Goal: Task Accomplishment & Management: Manage account settings

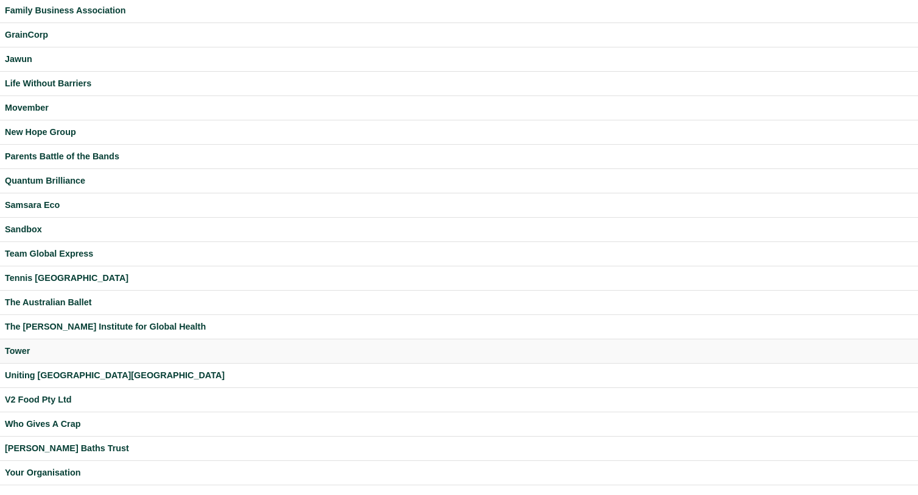
scroll to position [231, 0]
click at [60, 377] on div "Uniting NSW.ACT" at bounding box center [459, 376] width 908 height 14
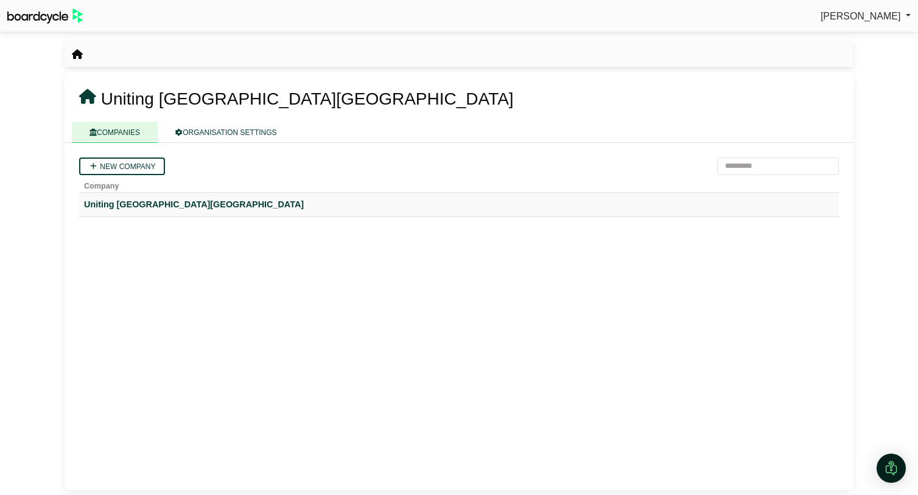
click at [118, 203] on div "Uniting NSW.ACT" at bounding box center [459, 205] width 750 height 14
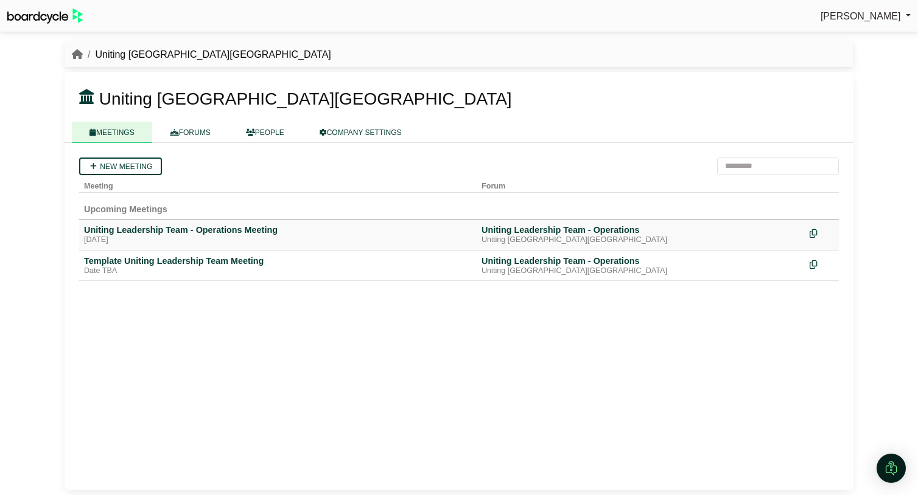
click at [152, 232] on div "Uniting Leadership Team - Operations Meeting" at bounding box center [278, 230] width 388 height 11
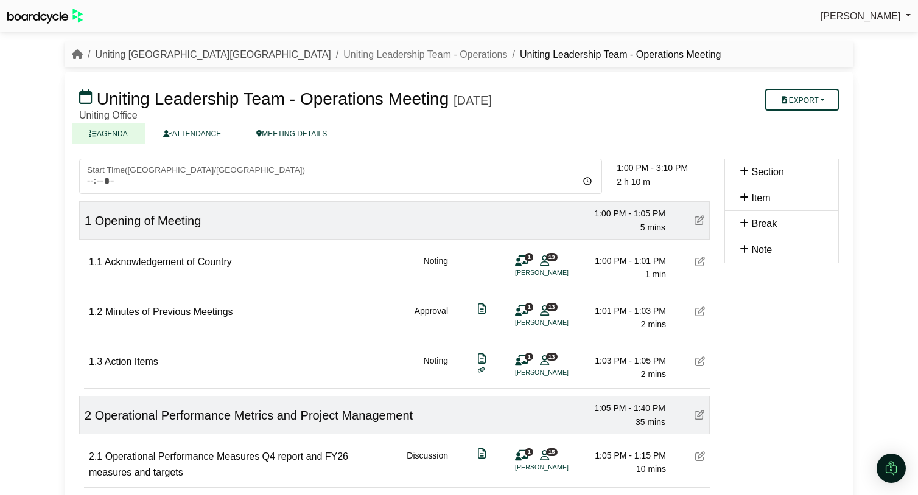
click at [108, 54] on link "Uniting NSW.ACT" at bounding box center [213, 54] width 236 height 10
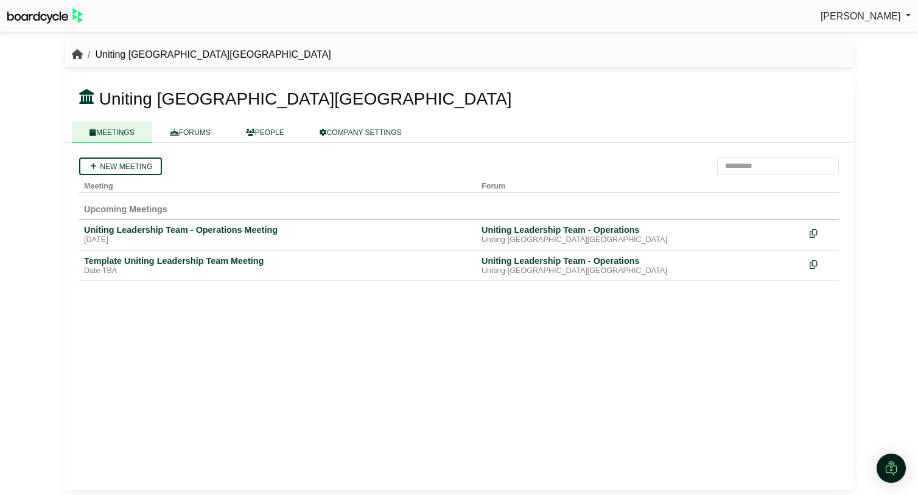
click at [75, 55] on icon "breadcrumb" at bounding box center [77, 54] width 11 height 10
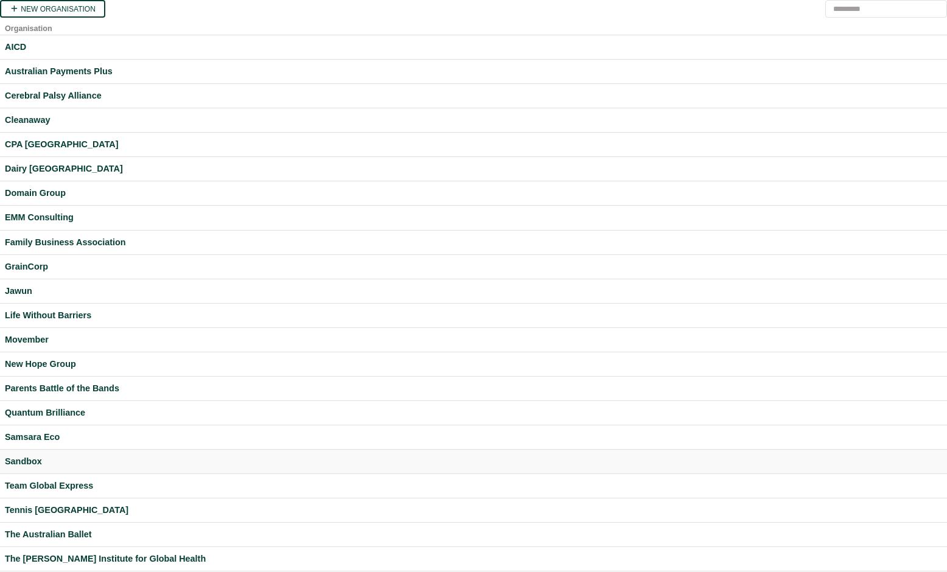
scroll to position [155, 0]
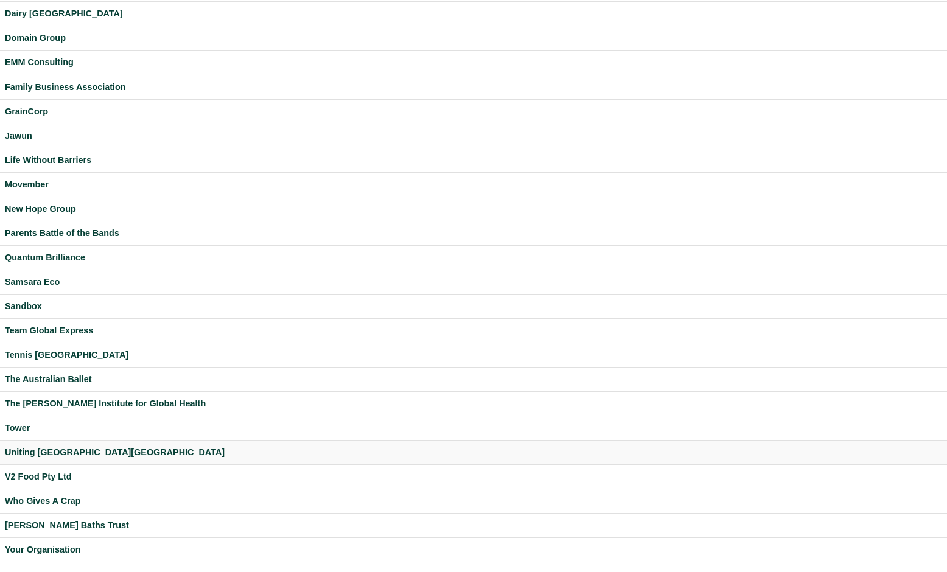
click at [72, 449] on div "Uniting [GEOGRAPHIC_DATA][GEOGRAPHIC_DATA]" at bounding box center [473, 453] width 937 height 14
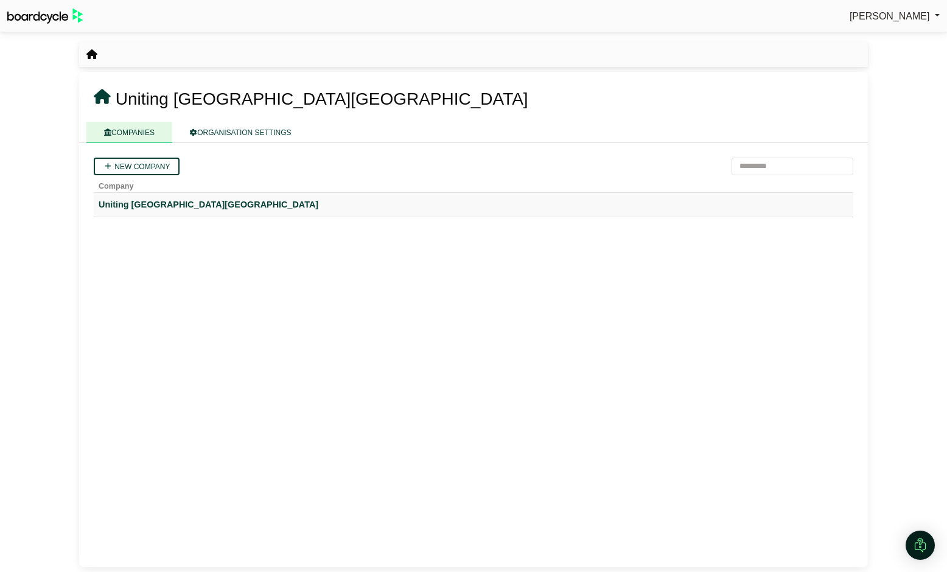
click at [167, 201] on div "Uniting [GEOGRAPHIC_DATA][GEOGRAPHIC_DATA]" at bounding box center [474, 205] width 750 height 14
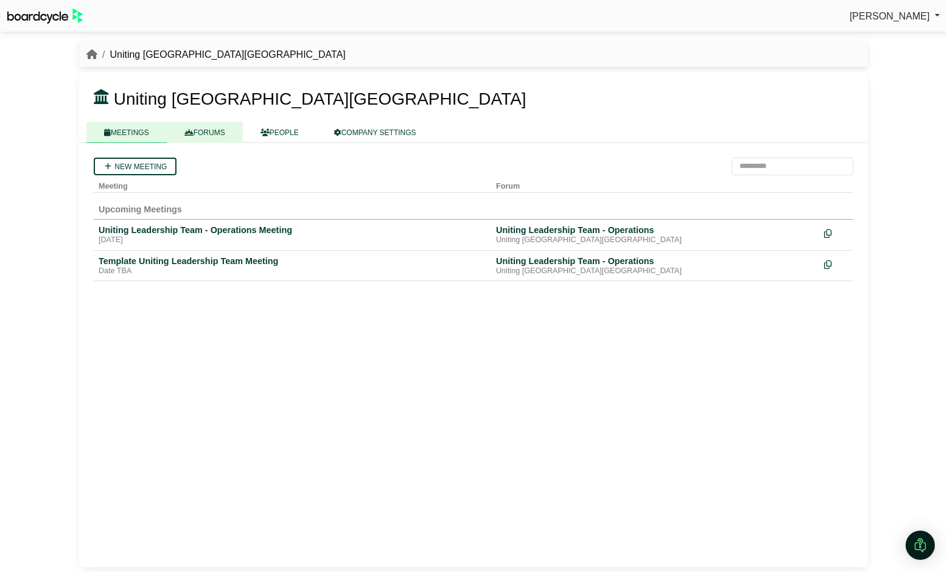
click at [211, 140] on link "FORUMS" at bounding box center [205, 132] width 76 height 21
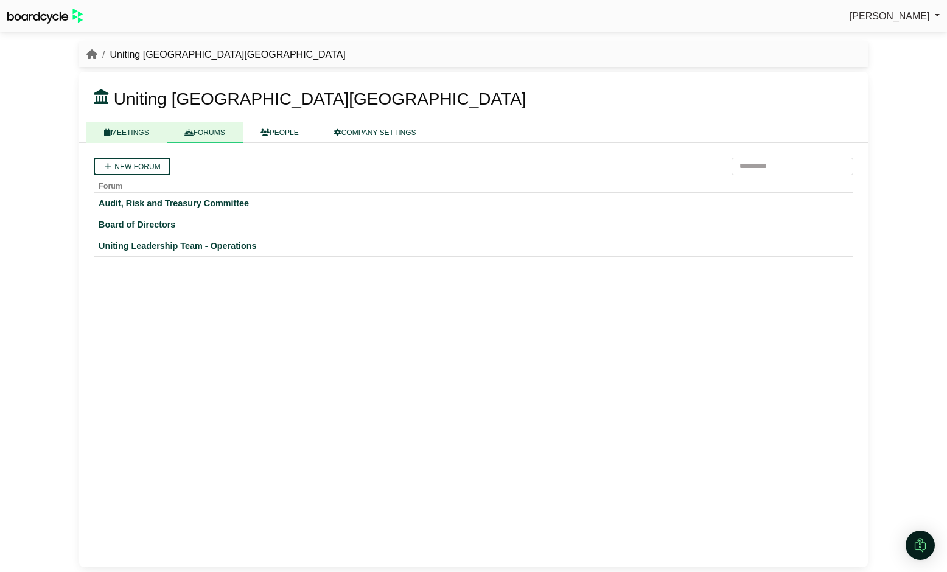
click at [142, 133] on link "MEETINGS" at bounding box center [126, 132] width 80 height 21
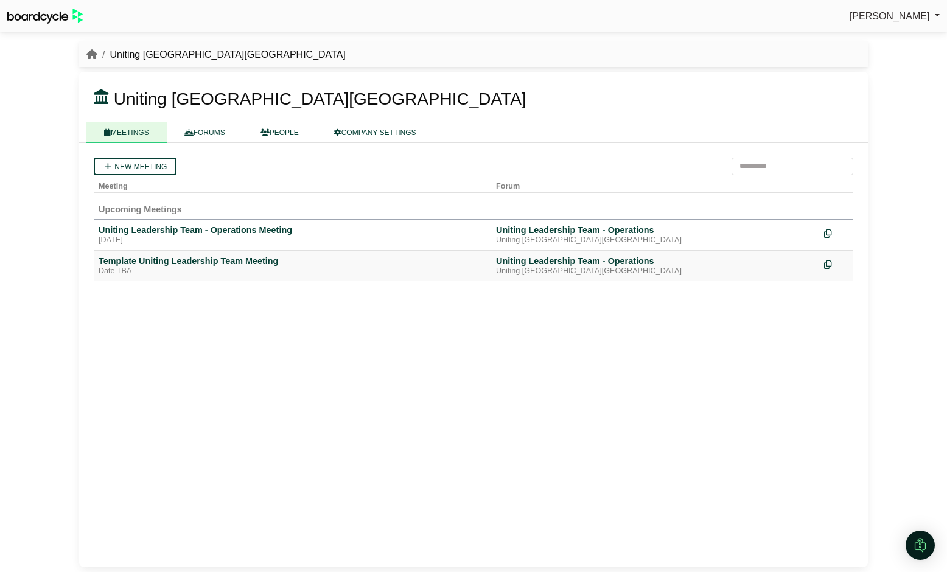
click at [236, 260] on div "Template Uniting Leadership Team Meeting" at bounding box center [293, 261] width 388 height 11
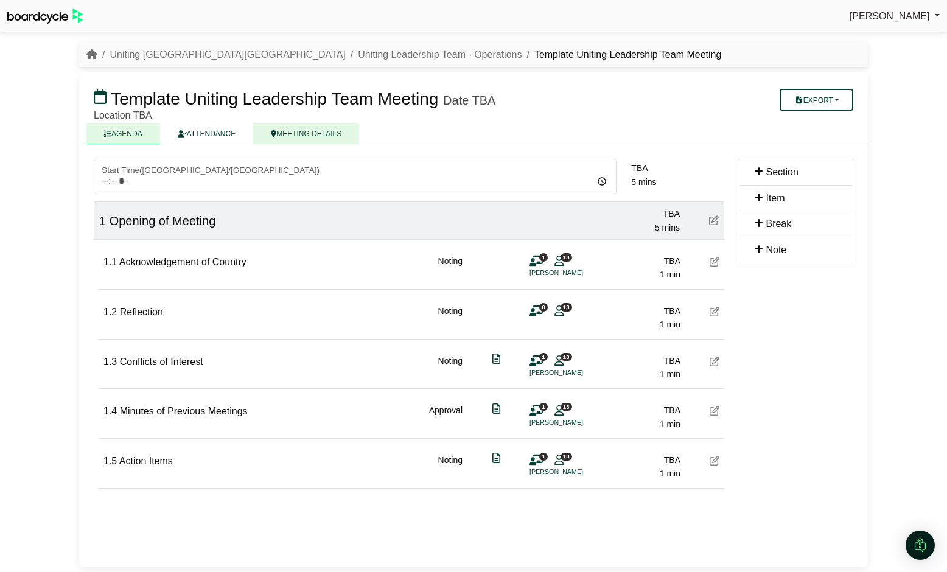
click at [319, 129] on link "MEETING DETAILS" at bounding box center [306, 133] width 106 height 21
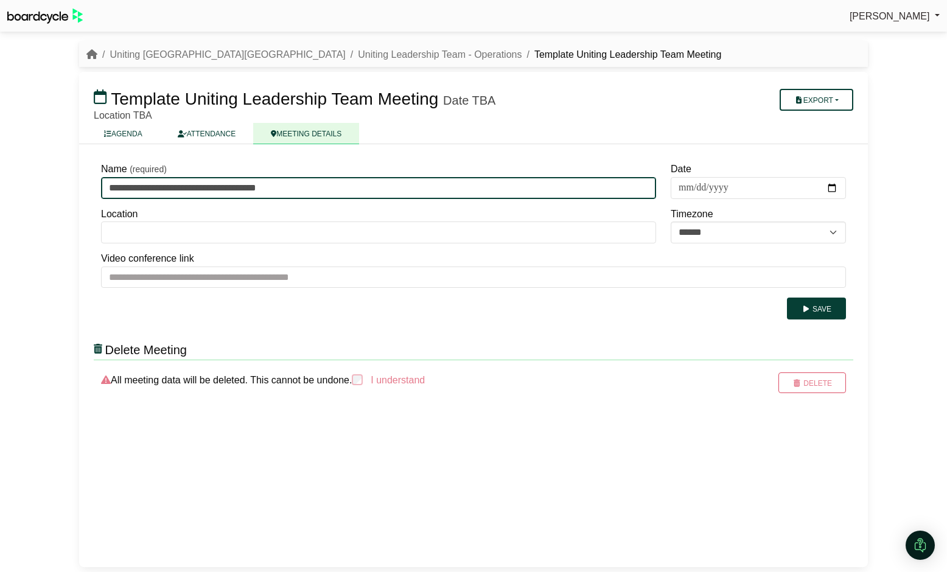
click at [257, 186] on input "**********" at bounding box center [378, 188] width 555 height 22
type input "**********"
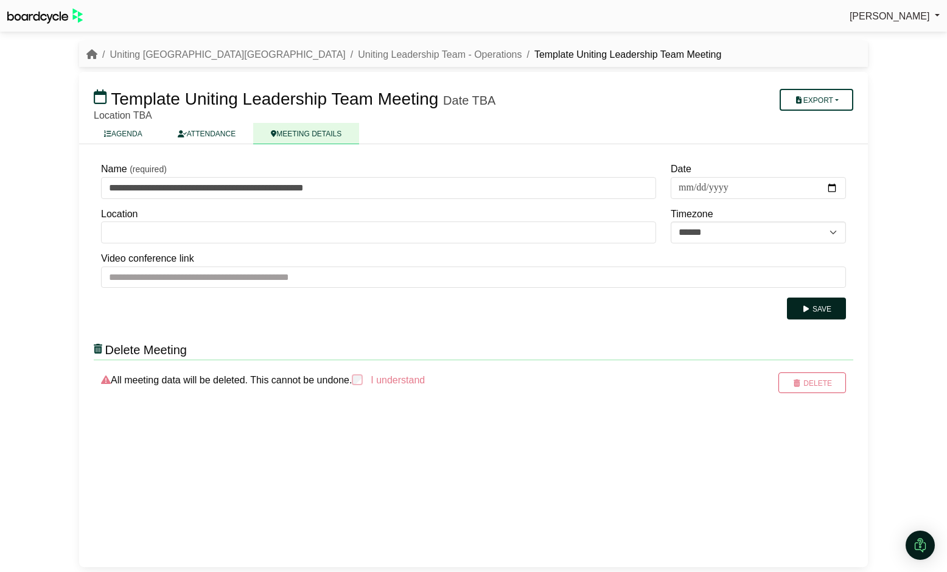
click at [816, 310] on button "Save" at bounding box center [816, 309] width 59 height 22
click at [153, 49] on link "Uniting [GEOGRAPHIC_DATA][GEOGRAPHIC_DATA]" at bounding box center [228, 54] width 236 height 10
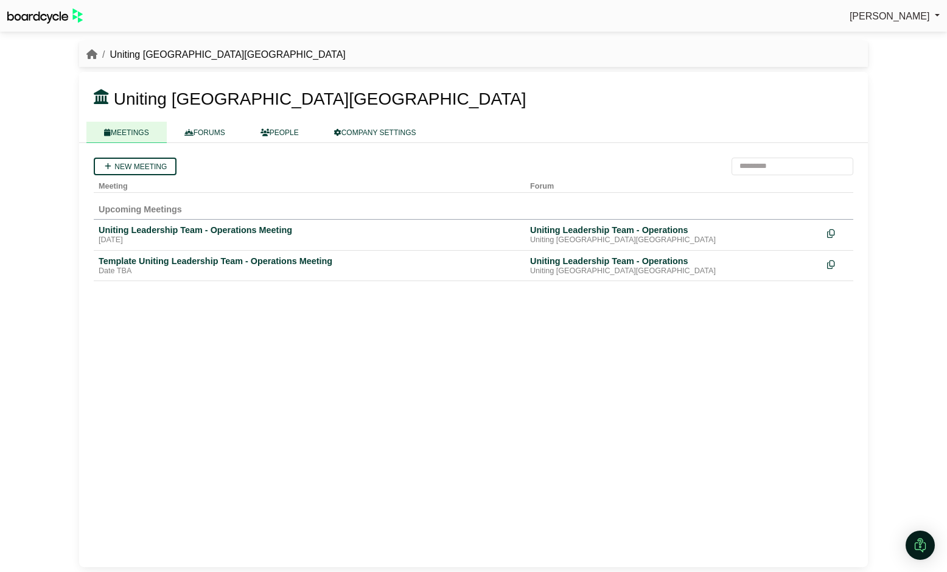
drag, startPoint x: 217, startPoint y: 132, endPoint x: 543, endPoint y: 55, distance: 335.1
click at [217, 132] on link "FORUMS" at bounding box center [205, 132] width 76 height 21
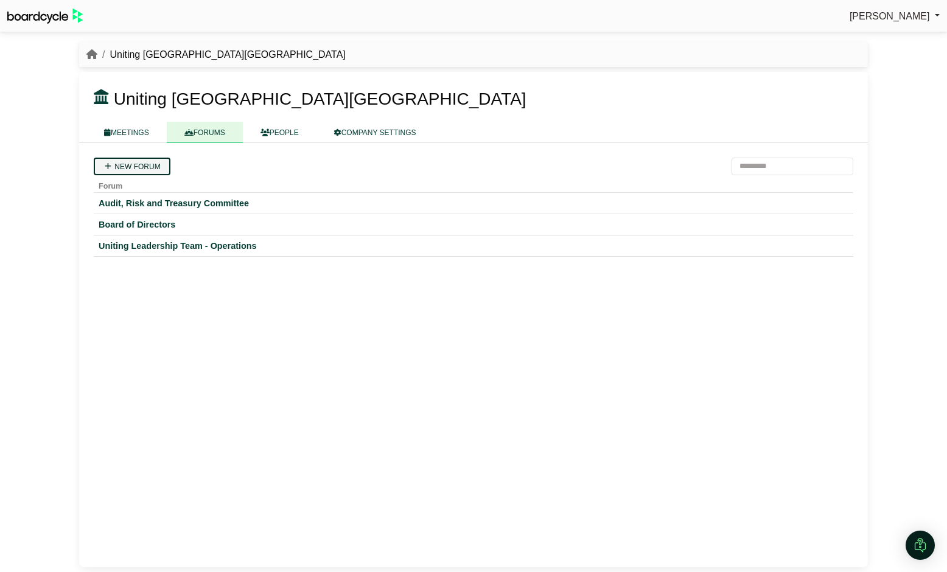
click at [150, 167] on link "New forum" at bounding box center [132, 167] width 77 height 18
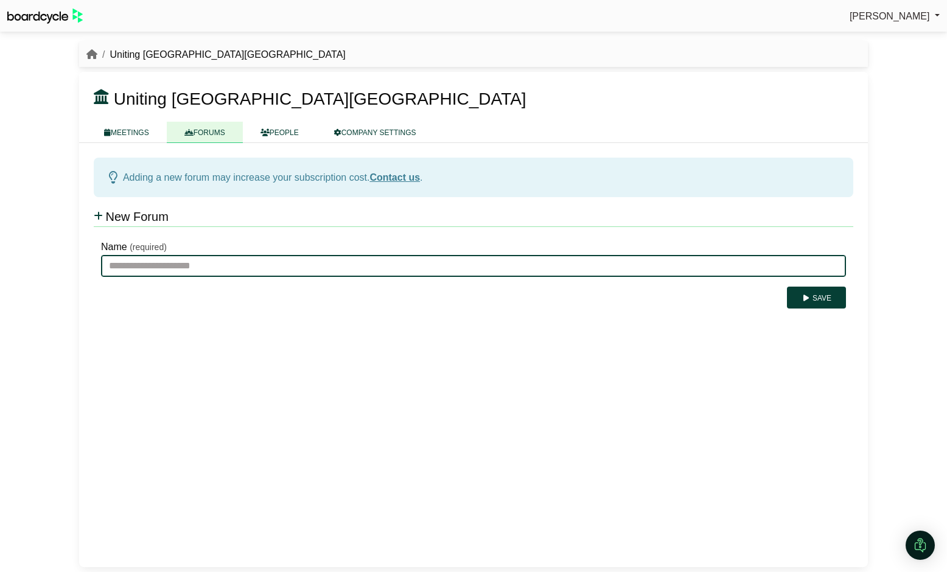
click at [163, 267] on input "Name" at bounding box center [473, 266] width 745 height 22
type input "**********"
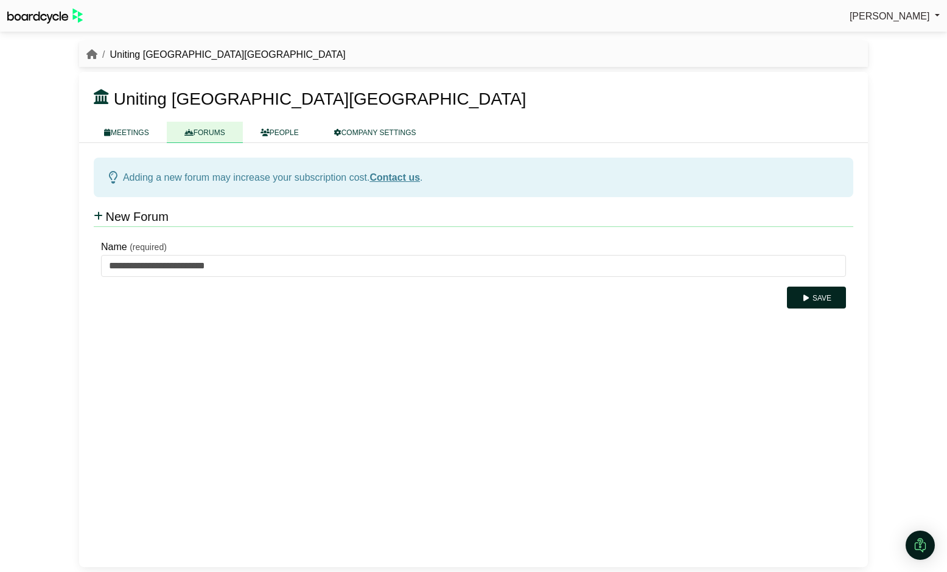
click at [822, 304] on button "Save" at bounding box center [816, 298] width 59 height 22
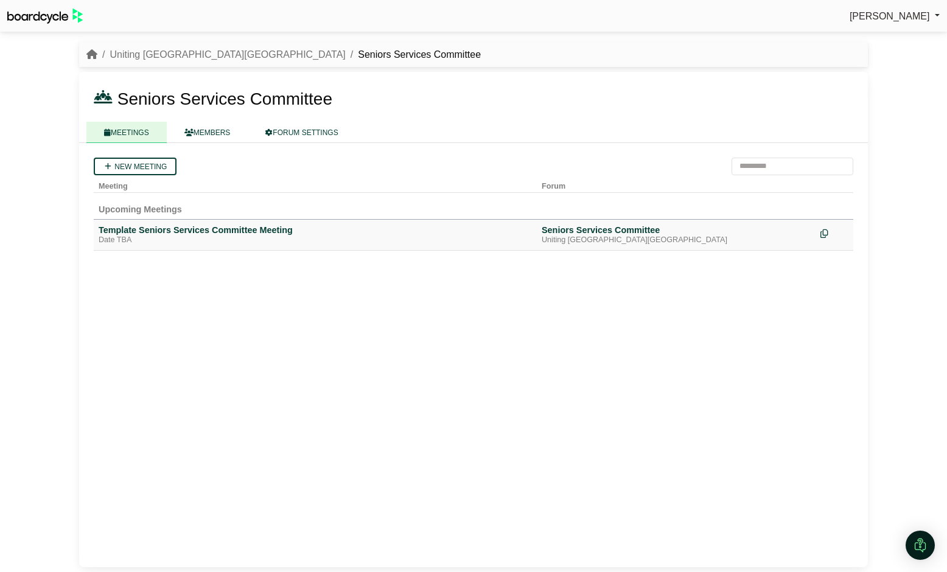
click at [220, 233] on div "Template Seniors Services Committee Meeting" at bounding box center [315, 230] width 433 height 11
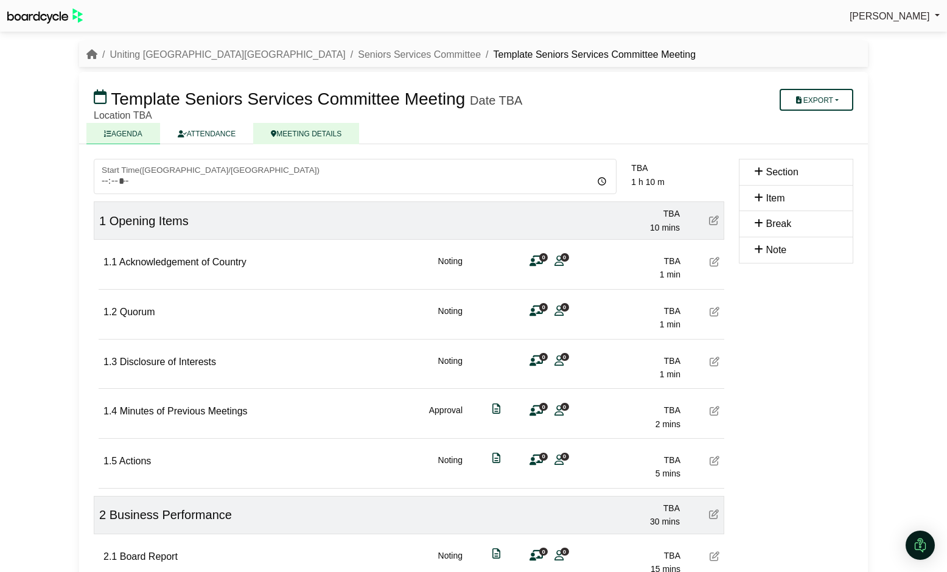
click at [323, 132] on link "MEETING DETAILS" at bounding box center [306, 133] width 106 height 21
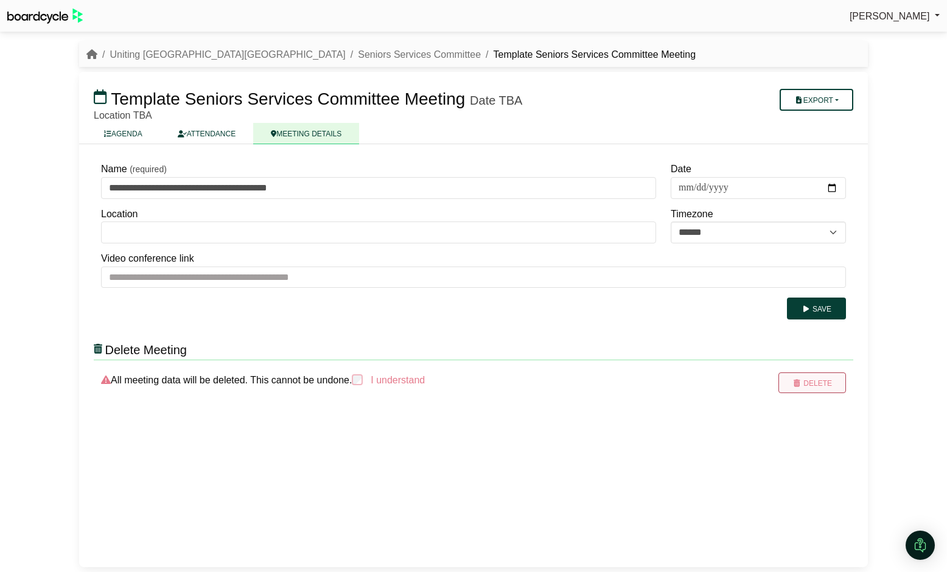
click at [803, 383] on button "Delete" at bounding box center [812, 382] width 68 height 21
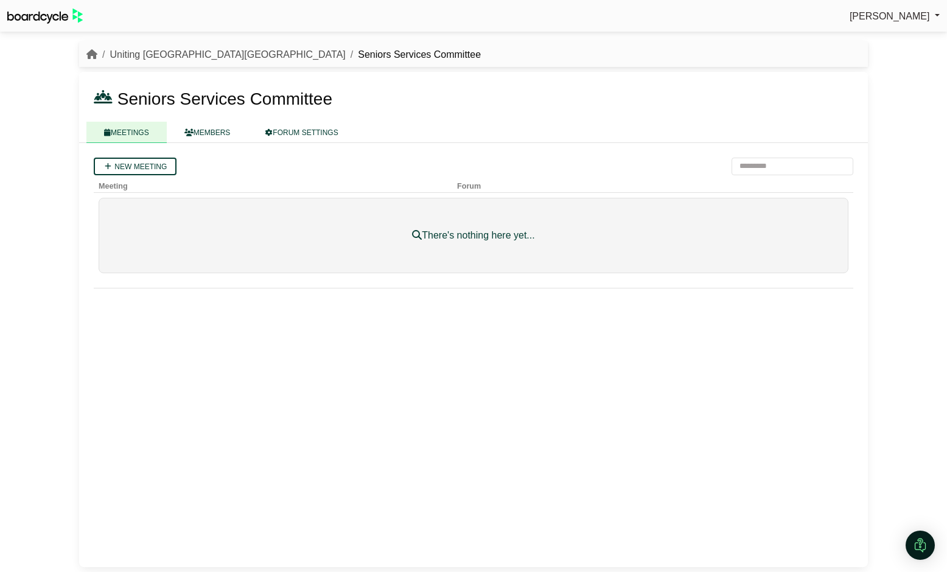
click at [152, 55] on link "Uniting [GEOGRAPHIC_DATA][GEOGRAPHIC_DATA]" at bounding box center [228, 54] width 236 height 10
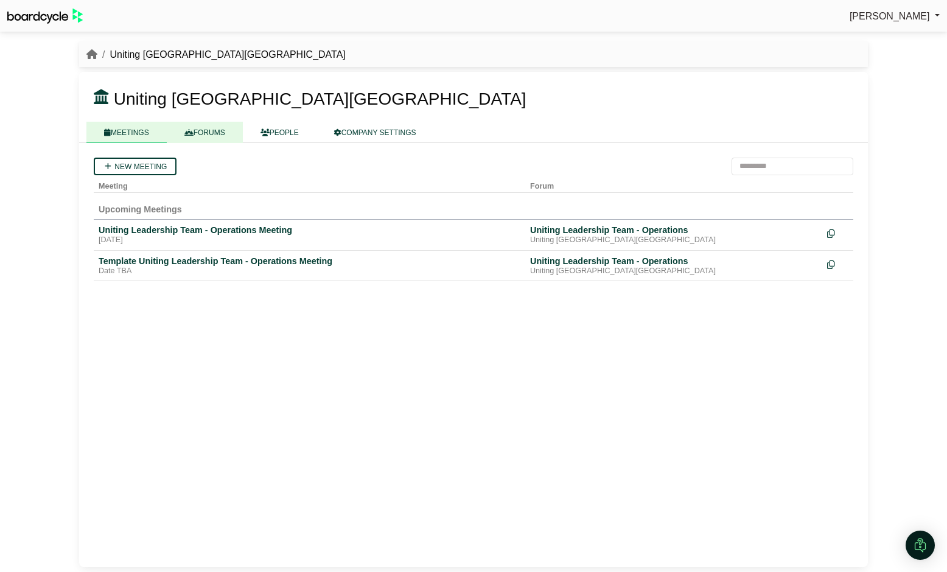
click at [213, 134] on link "FORUMS" at bounding box center [205, 132] width 76 height 21
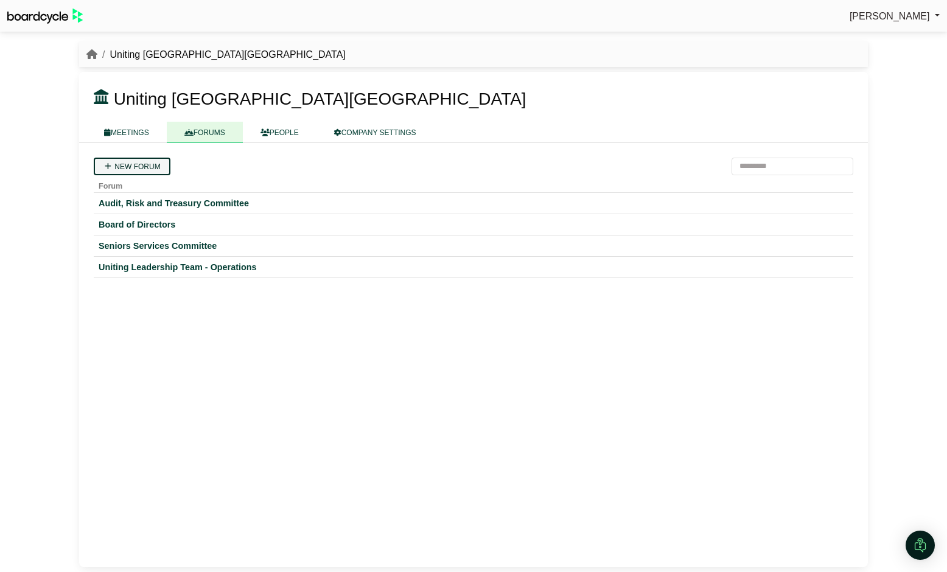
click at [144, 170] on link "New forum" at bounding box center [132, 167] width 77 height 18
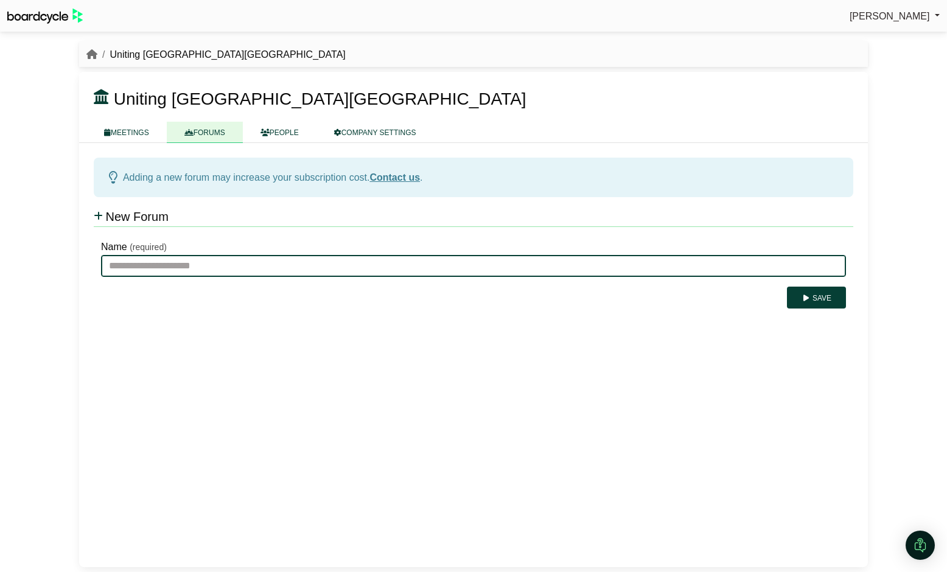
click at [173, 272] on input "Name" at bounding box center [473, 266] width 745 height 22
type input "**********"
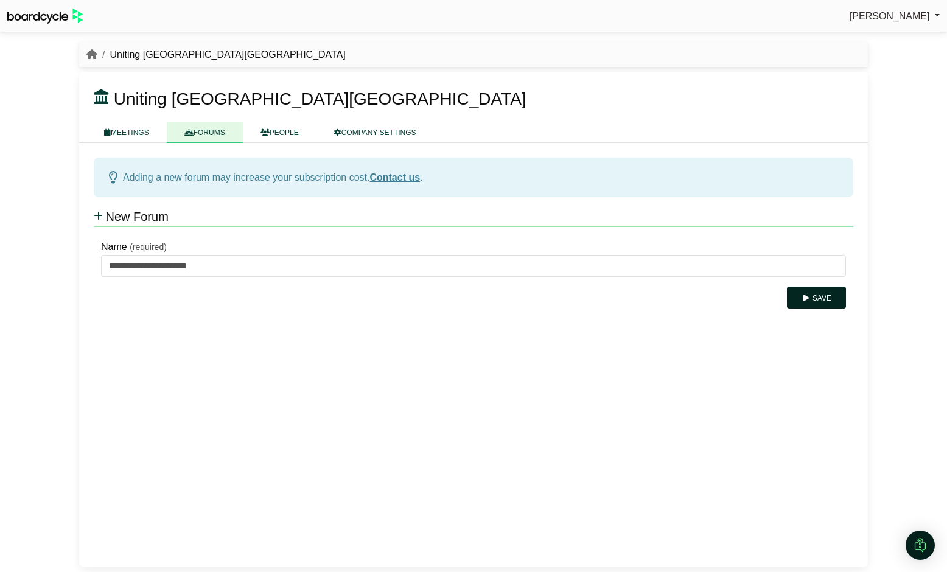
click at [817, 295] on button "Save" at bounding box center [816, 298] width 59 height 22
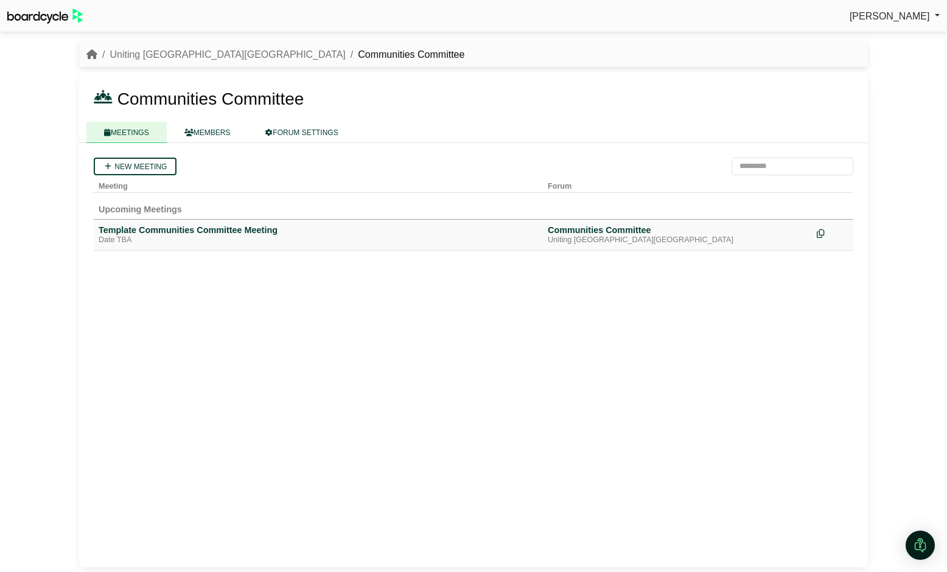
click at [200, 232] on div "Template Communities Committee Meeting" at bounding box center [318, 230] width 439 height 11
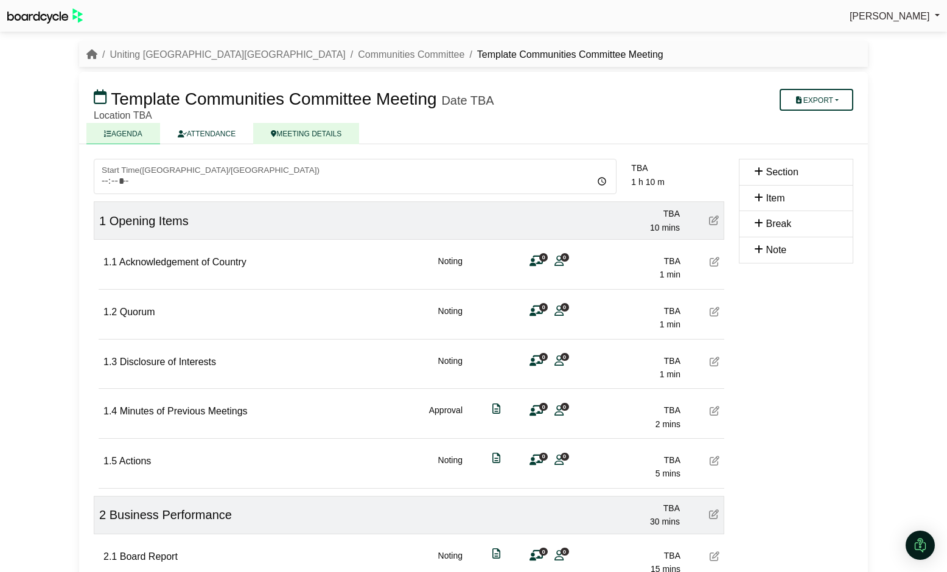
click at [313, 135] on link "MEETING DETAILS" at bounding box center [306, 133] width 106 height 21
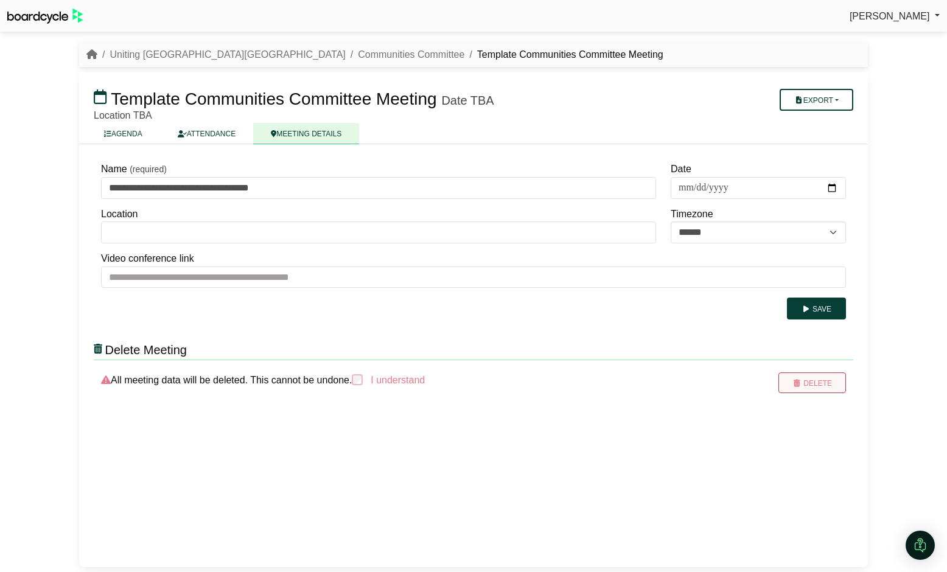
click at [814, 385] on button "Delete" at bounding box center [812, 382] width 68 height 21
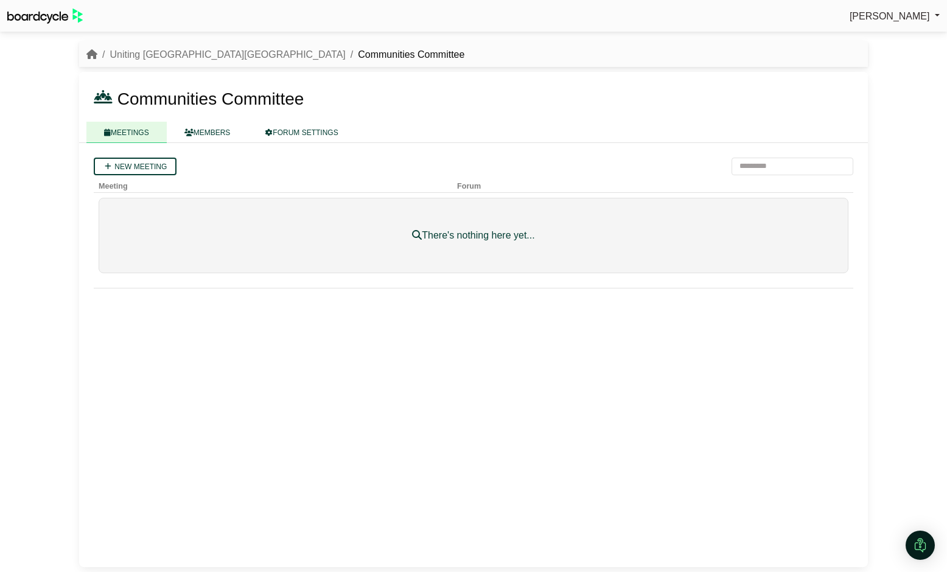
click at [168, 60] on li "Uniting [GEOGRAPHIC_DATA][GEOGRAPHIC_DATA]" at bounding box center [221, 55] width 248 height 16
click at [167, 54] on link "Uniting [GEOGRAPHIC_DATA][GEOGRAPHIC_DATA]" at bounding box center [228, 54] width 236 height 10
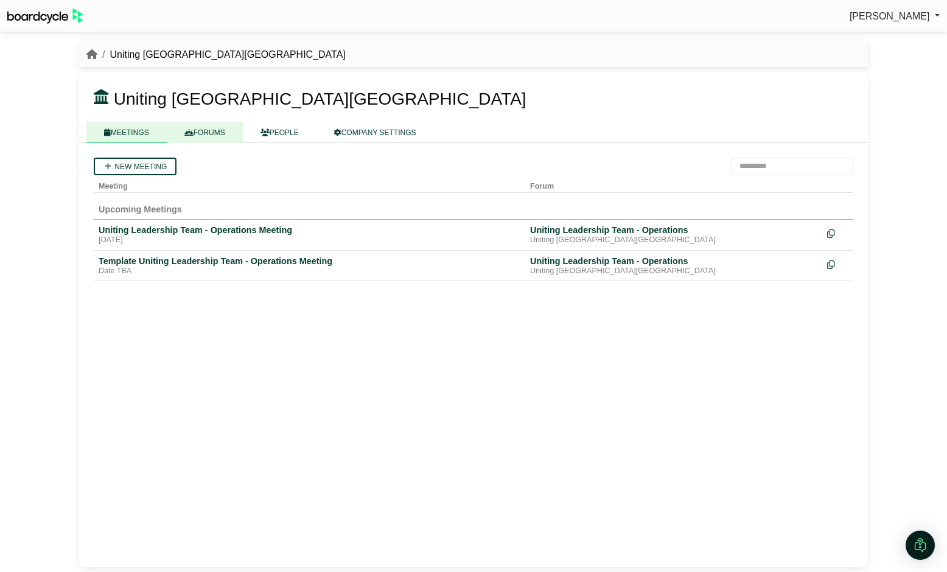
click at [214, 133] on link "FORUMS" at bounding box center [205, 132] width 76 height 21
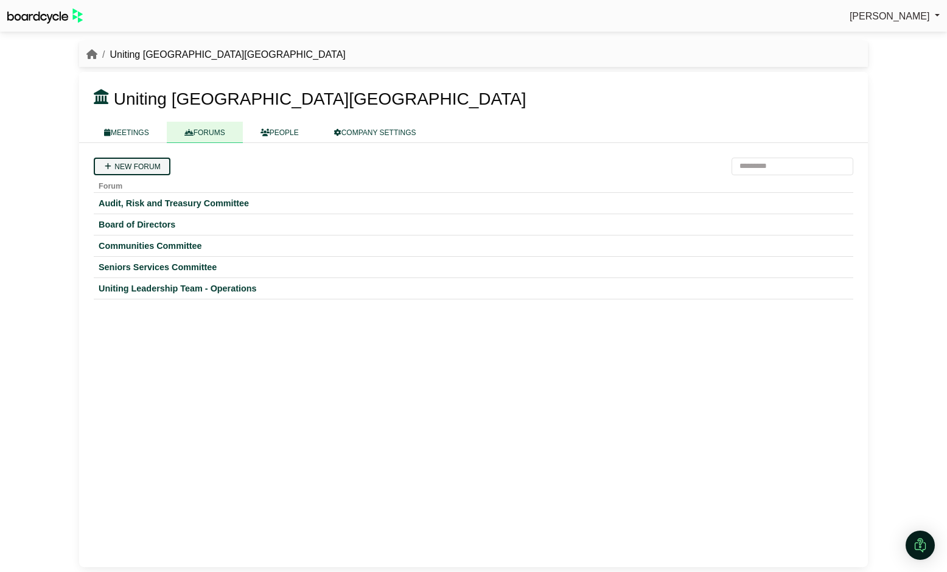
click at [139, 168] on link "New forum" at bounding box center [132, 167] width 77 height 18
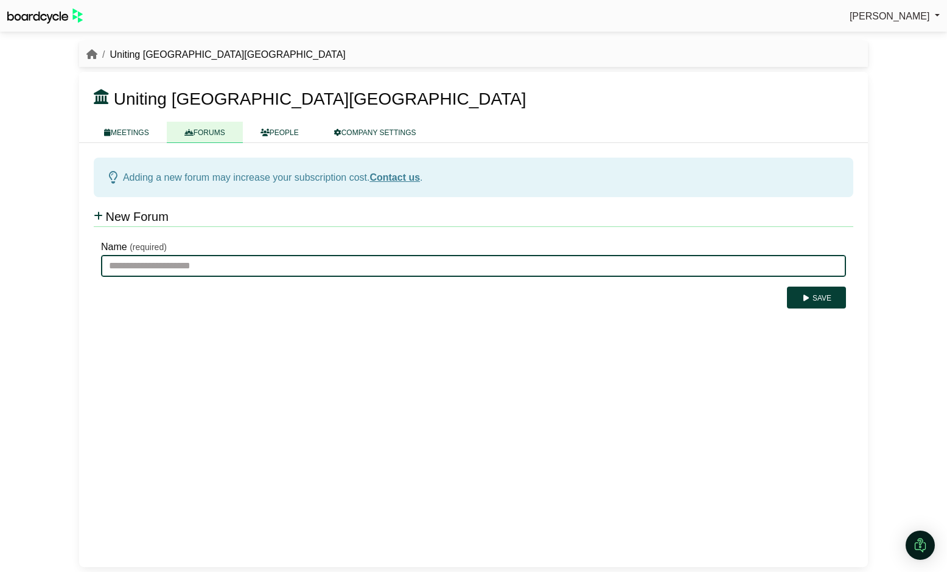
click at [161, 269] on input "Name" at bounding box center [473, 266] width 745 height 22
type input "**********"
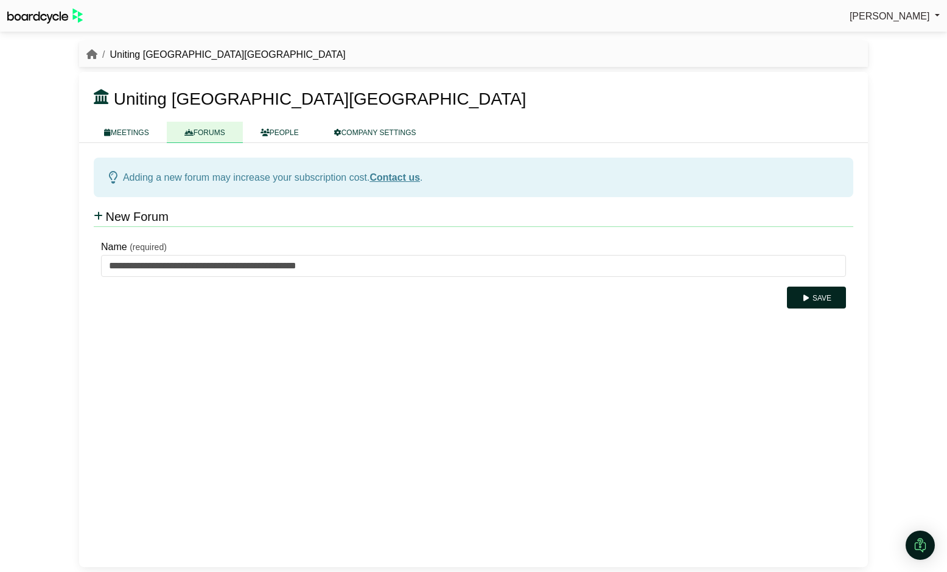
click at [819, 298] on button "Save" at bounding box center [816, 298] width 59 height 22
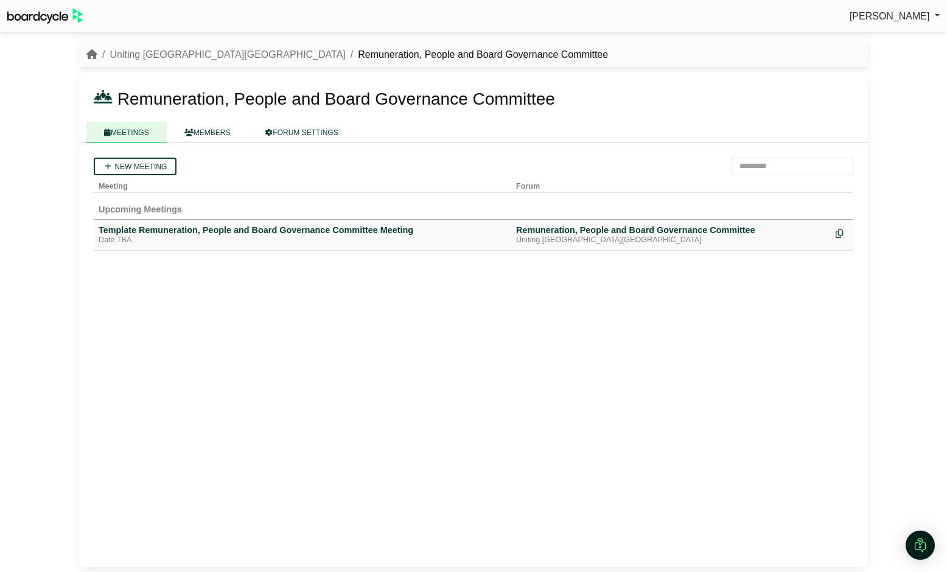
click at [231, 227] on div "Template Remuneration, People and Board Governance Committee Meeting" at bounding box center [303, 230] width 408 height 11
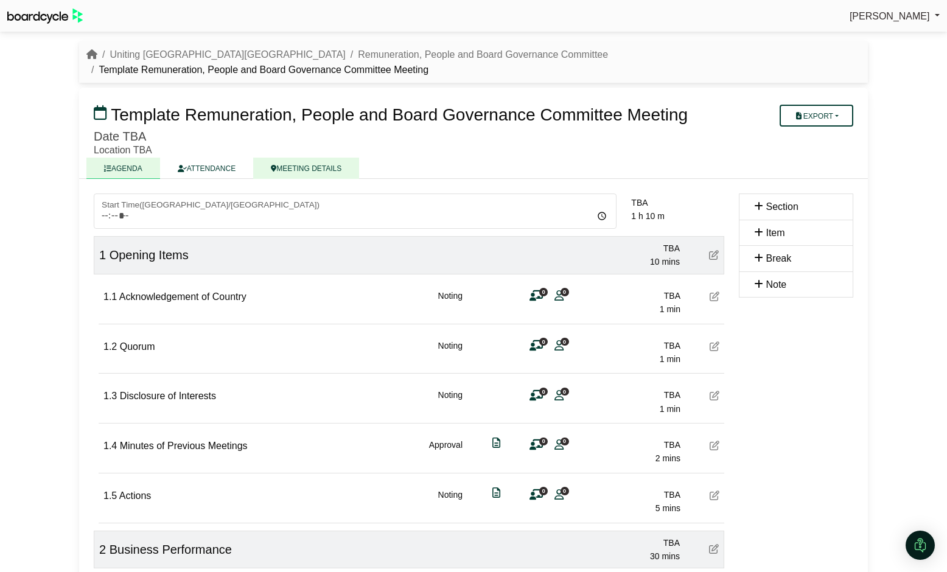
click at [304, 158] on link "MEETING DETAILS" at bounding box center [306, 168] width 106 height 21
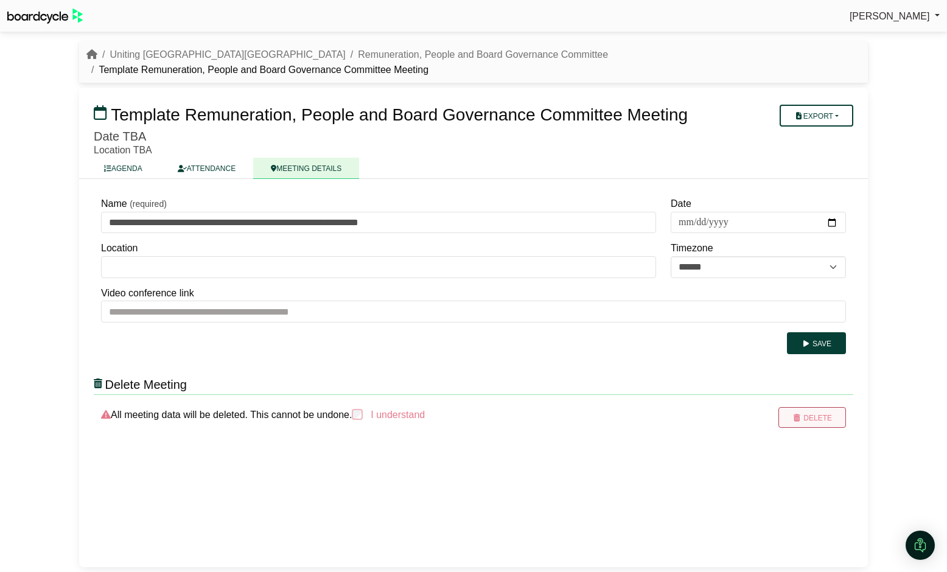
click at [808, 407] on button "Delete" at bounding box center [812, 417] width 68 height 21
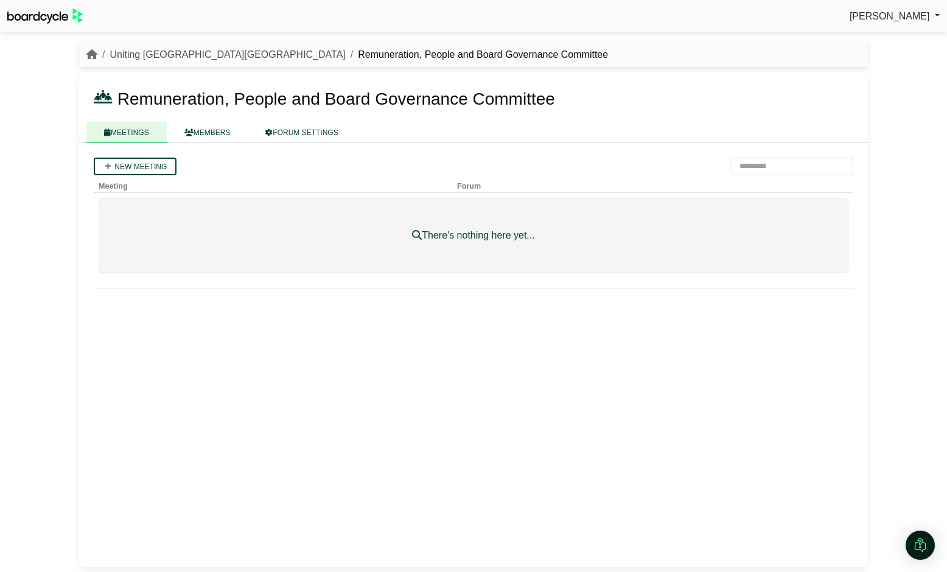
click at [160, 55] on link "Uniting [GEOGRAPHIC_DATA][GEOGRAPHIC_DATA]" at bounding box center [228, 54] width 236 height 10
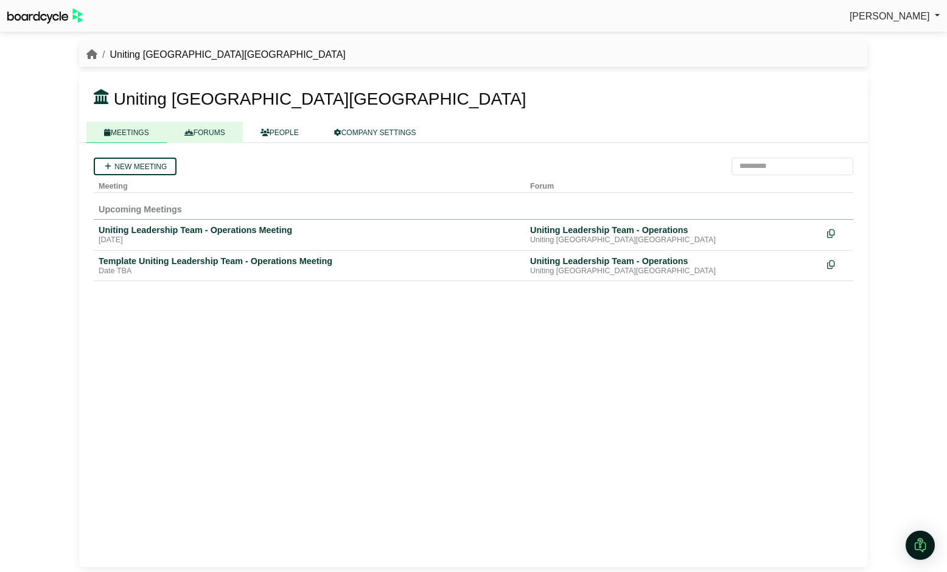
click at [204, 134] on link "FORUMS" at bounding box center [205, 132] width 76 height 21
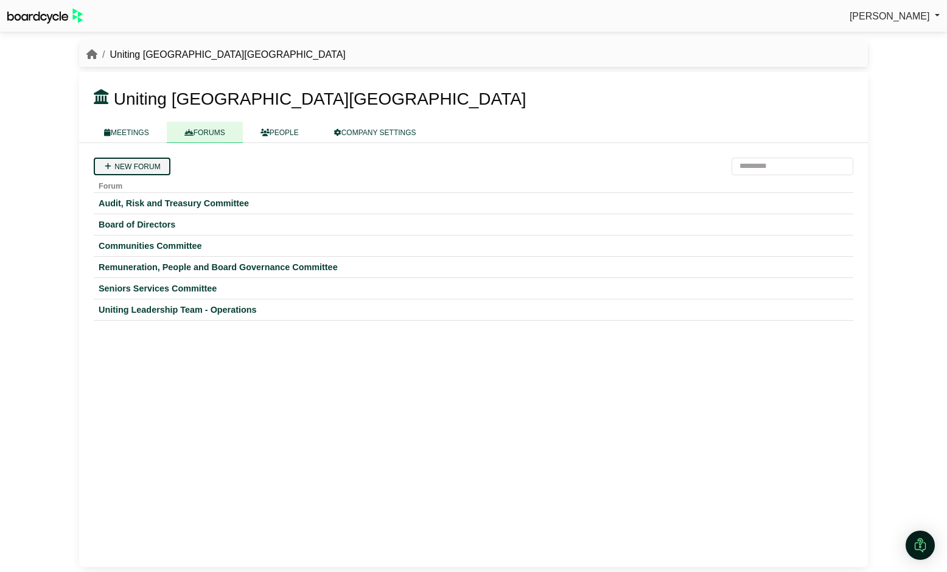
click at [147, 170] on link "New forum" at bounding box center [132, 167] width 77 height 18
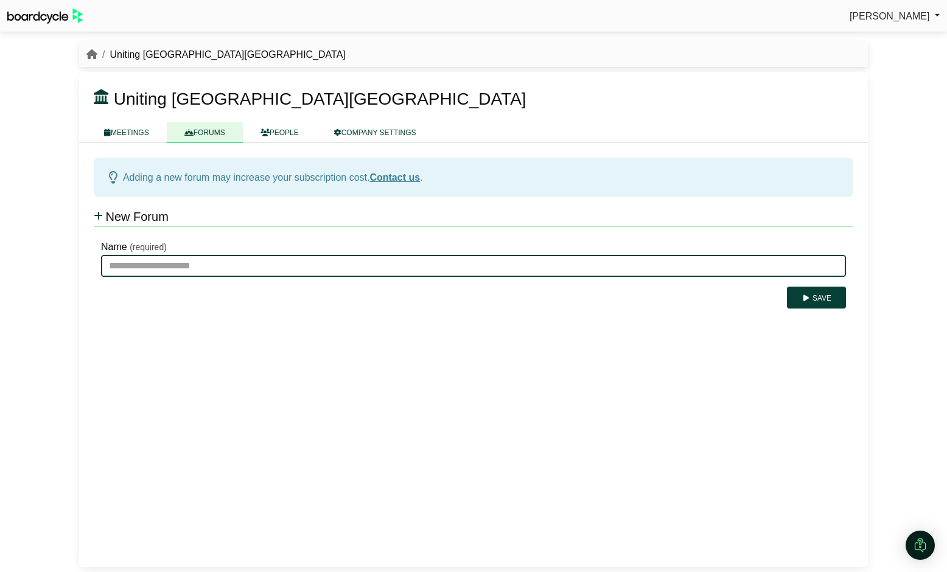
click at [196, 274] on input "Name" at bounding box center [473, 266] width 745 height 22
type input "**********"
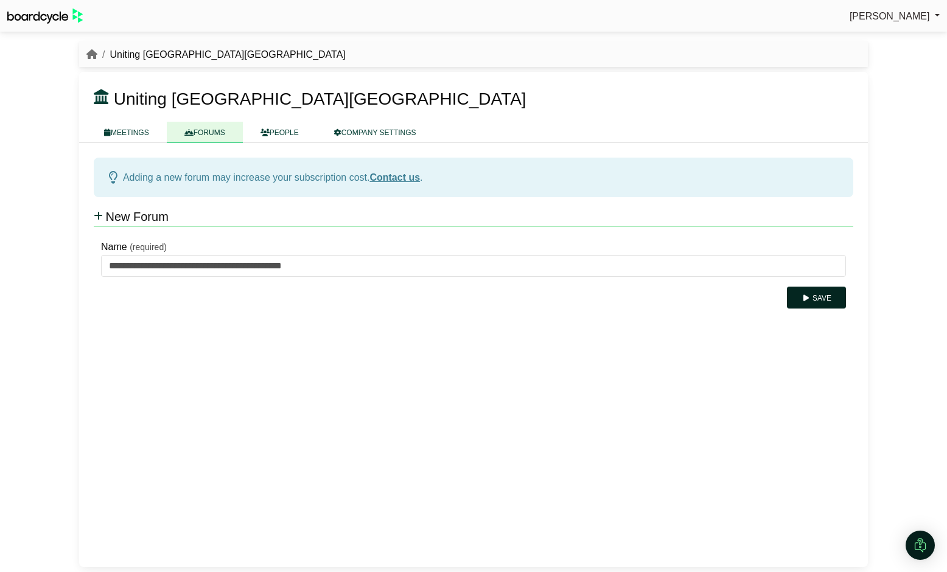
click at [815, 294] on button "Save" at bounding box center [816, 298] width 59 height 22
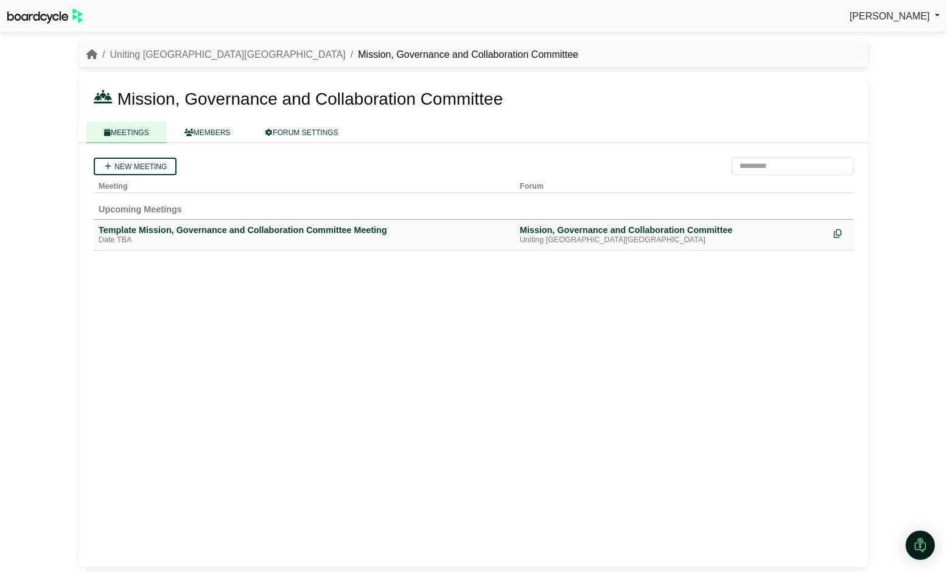
click at [172, 230] on div "Template Mission, Governance and Collaboration Committee Meeting" at bounding box center [304, 230] width 411 height 11
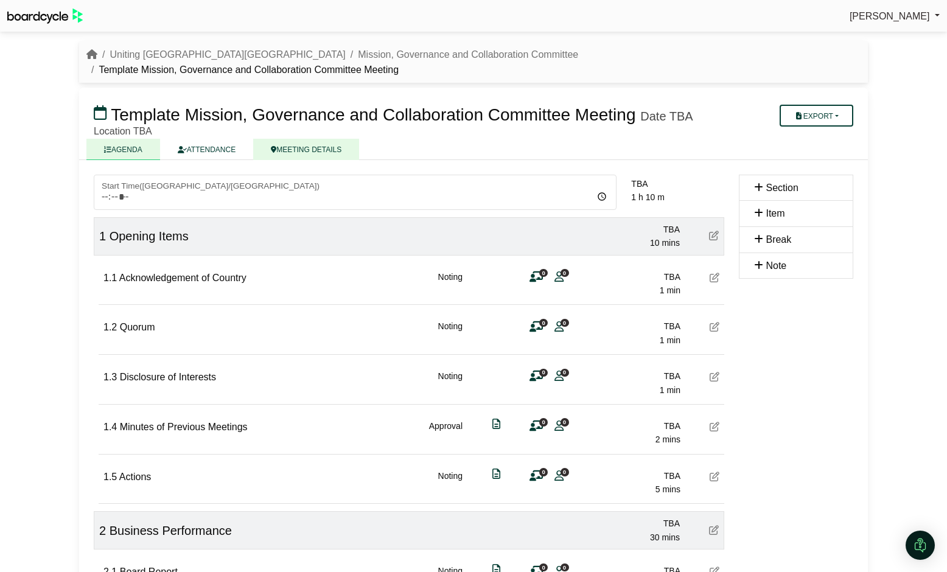
click at [315, 139] on link "MEETING DETAILS" at bounding box center [306, 149] width 106 height 21
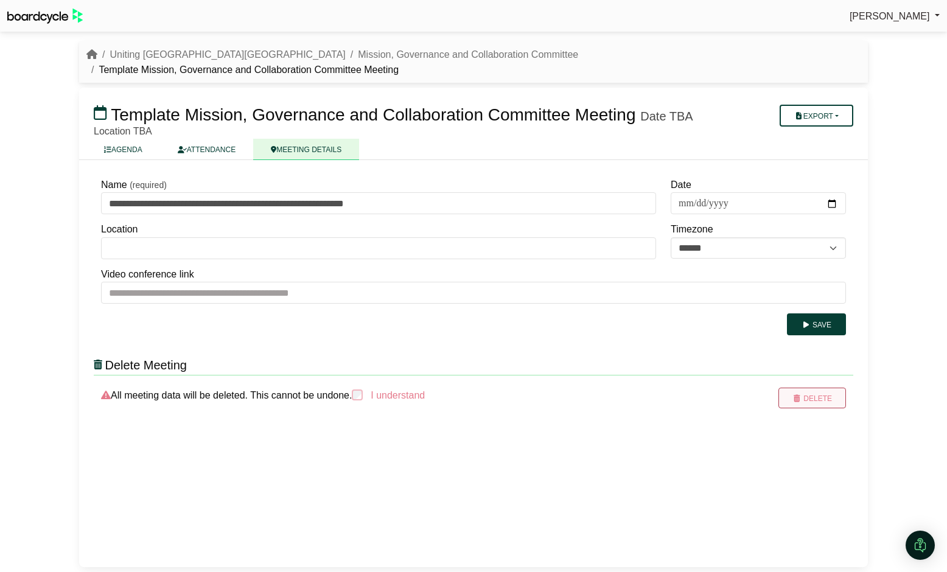
click at [817, 388] on button "Delete" at bounding box center [812, 398] width 68 height 21
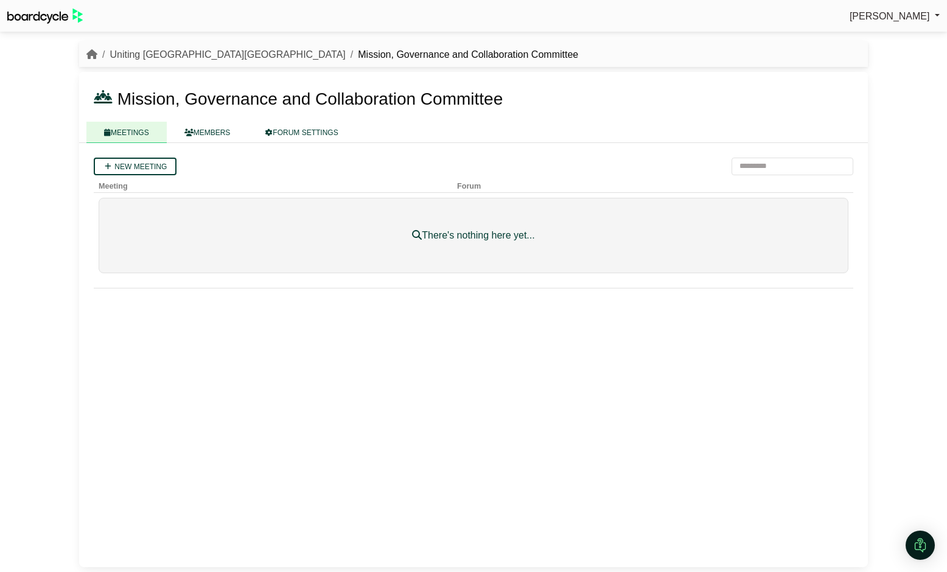
click at [141, 54] on link "Uniting [GEOGRAPHIC_DATA][GEOGRAPHIC_DATA]" at bounding box center [228, 54] width 236 height 10
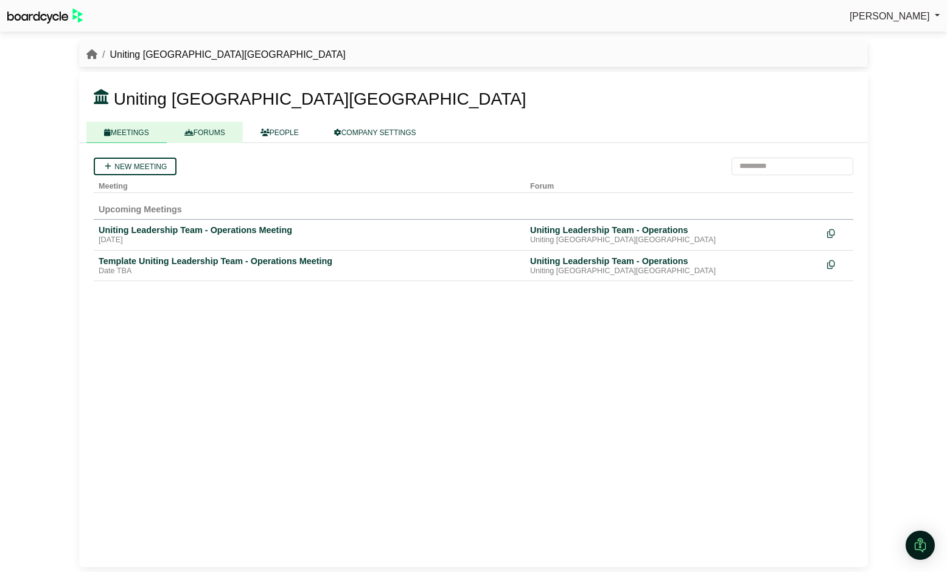
click at [201, 130] on link "FORUMS" at bounding box center [205, 132] width 76 height 21
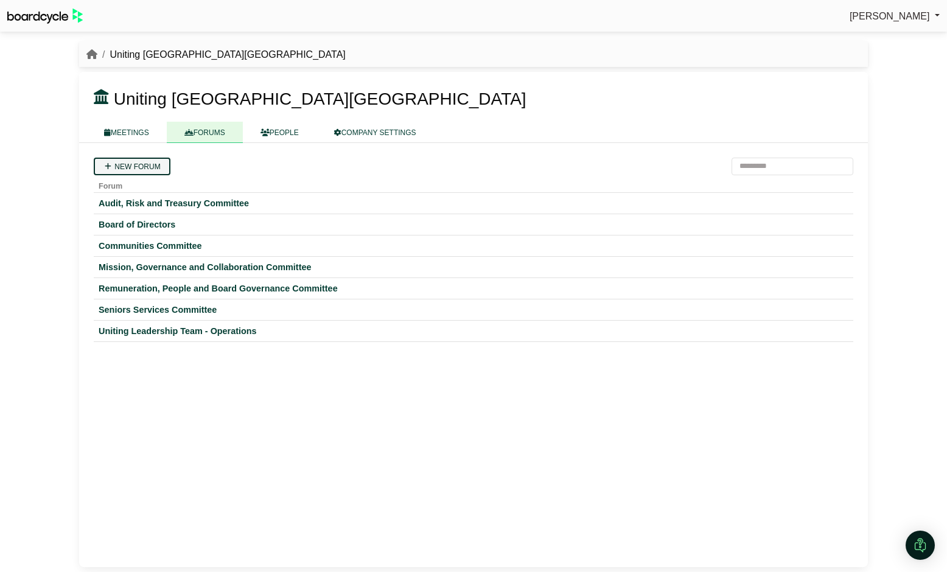
click at [155, 167] on link "New forum" at bounding box center [132, 167] width 77 height 18
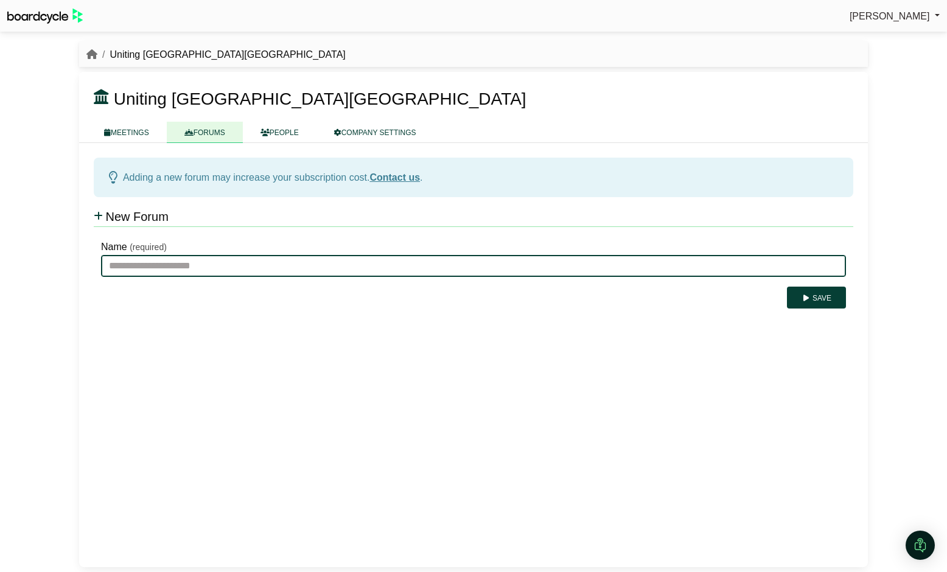
click at [142, 270] on input "Name" at bounding box center [473, 266] width 745 height 22
type input "**********"
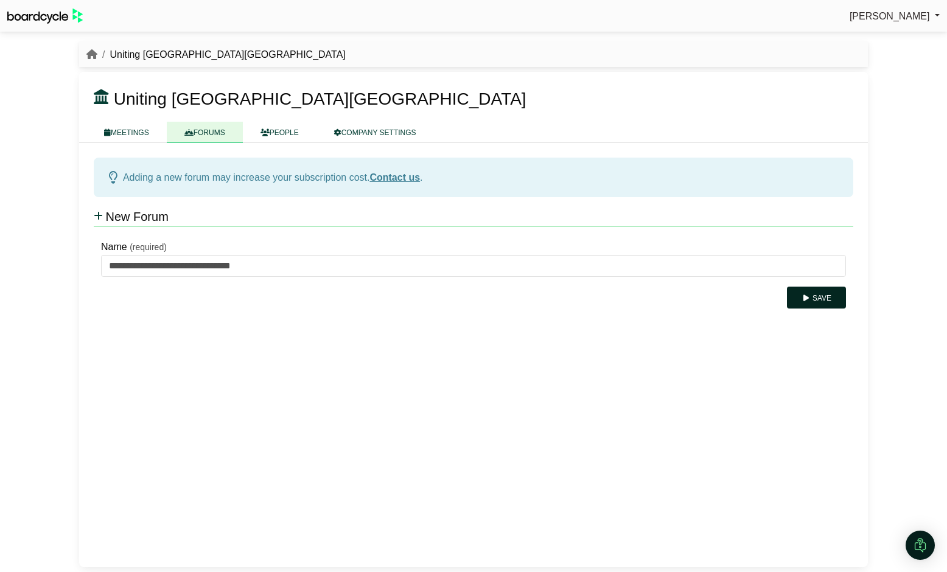
click at [825, 290] on button "Save" at bounding box center [816, 298] width 59 height 22
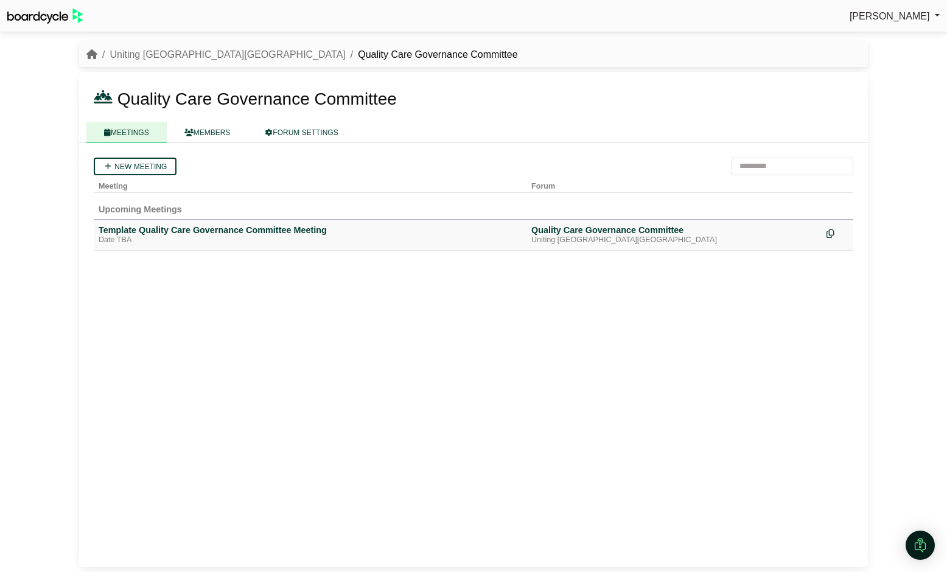
click at [287, 232] on div "Template Quality Care Governance Committee Meeting" at bounding box center [310, 230] width 423 height 11
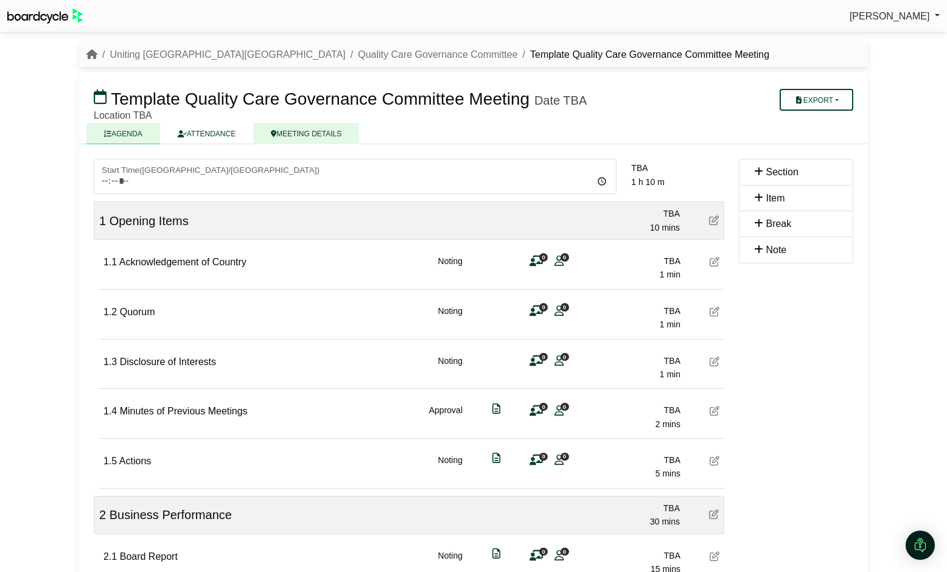
click at [301, 128] on link "MEETING DETAILS" at bounding box center [306, 133] width 106 height 21
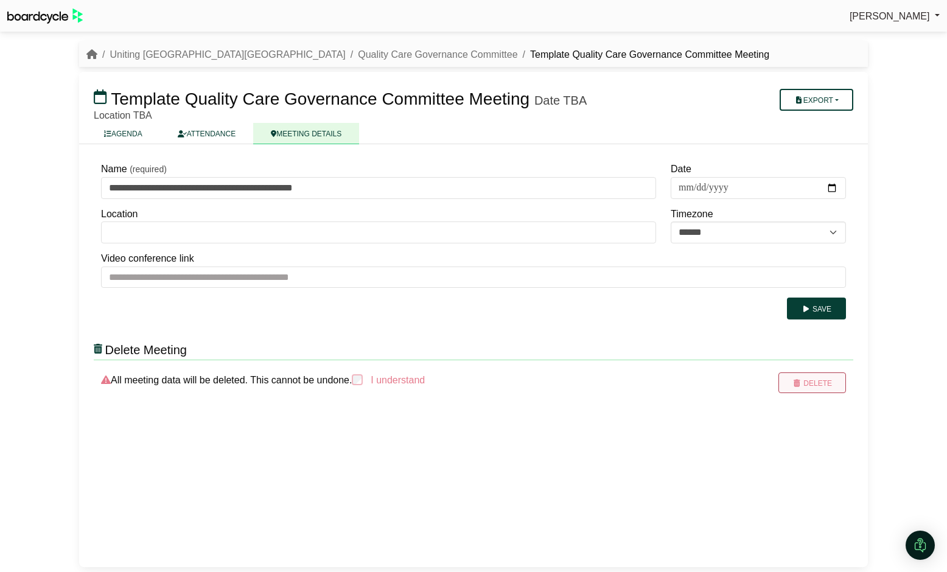
click at [817, 382] on button "Delete" at bounding box center [812, 382] width 68 height 21
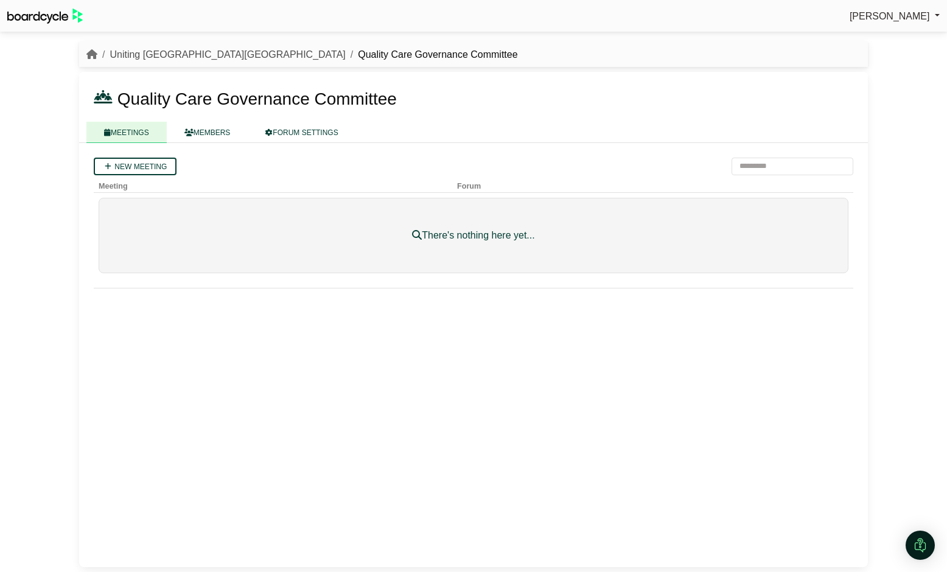
click at [167, 56] on link "Uniting [GEOGRAPHIC_DATA][GEOGRAPHIC_DATA]" at bounding box center [228, 54] width 236 height 10
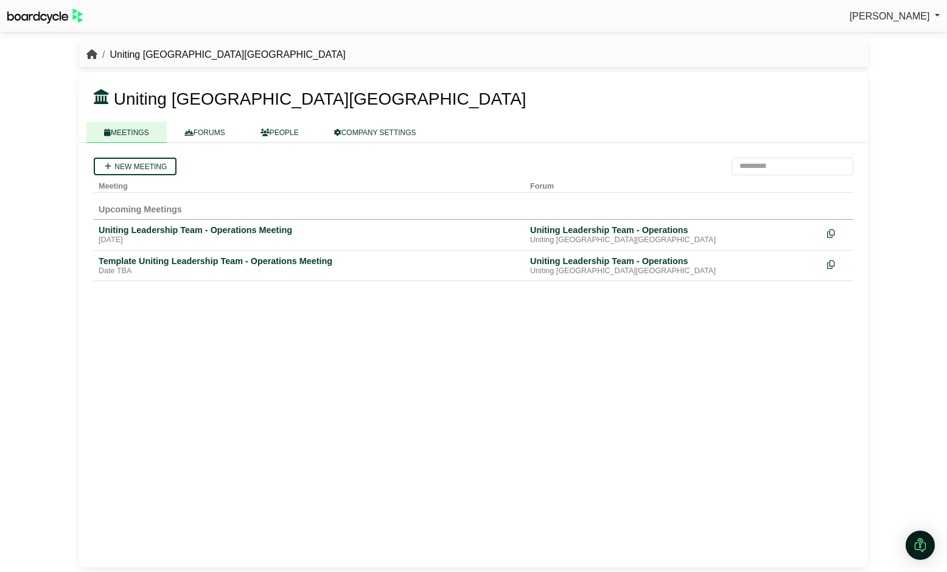
click at [91, 54] on icon "breadcrumb" at bounding box center [91, 54] width 11 height 10
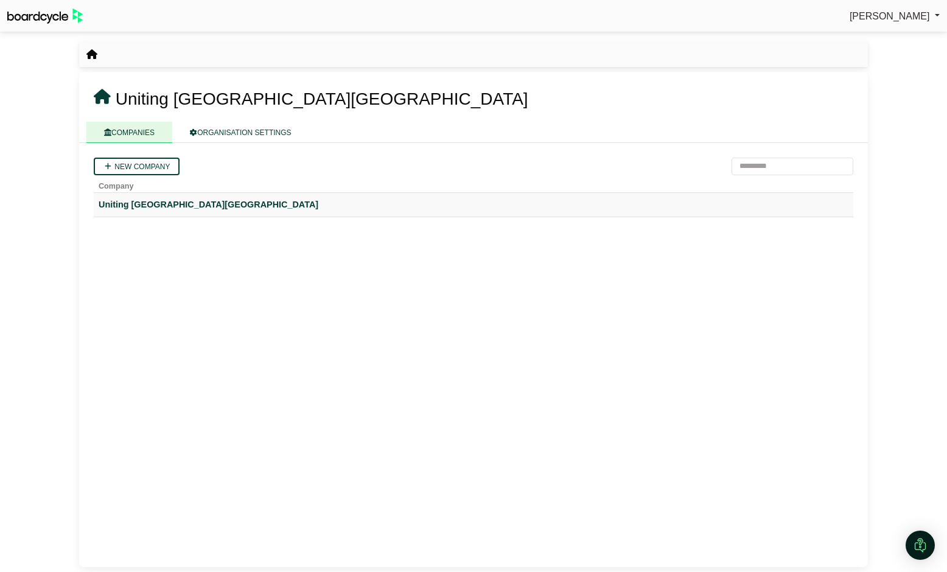
click at [151, 206] on div "Uniting [GEOGRAPHIC_DATA][GEOGRAPHIC_DATA]" at bounding box center [474, 205] width 750 height 14
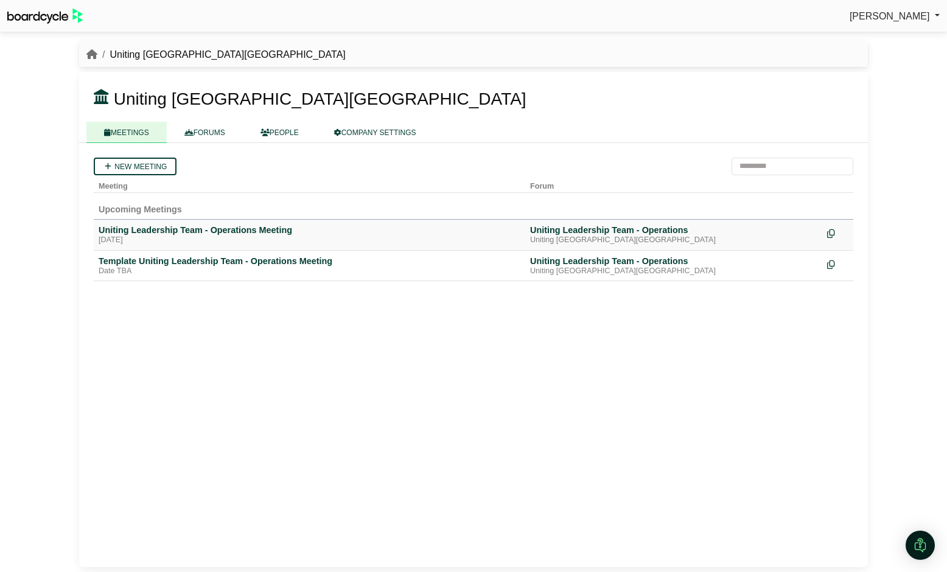
click at [250, 228] on div "Uniting Leadership Team - Operations Meeting" at bounding box center [310, 230] width 422 height 11
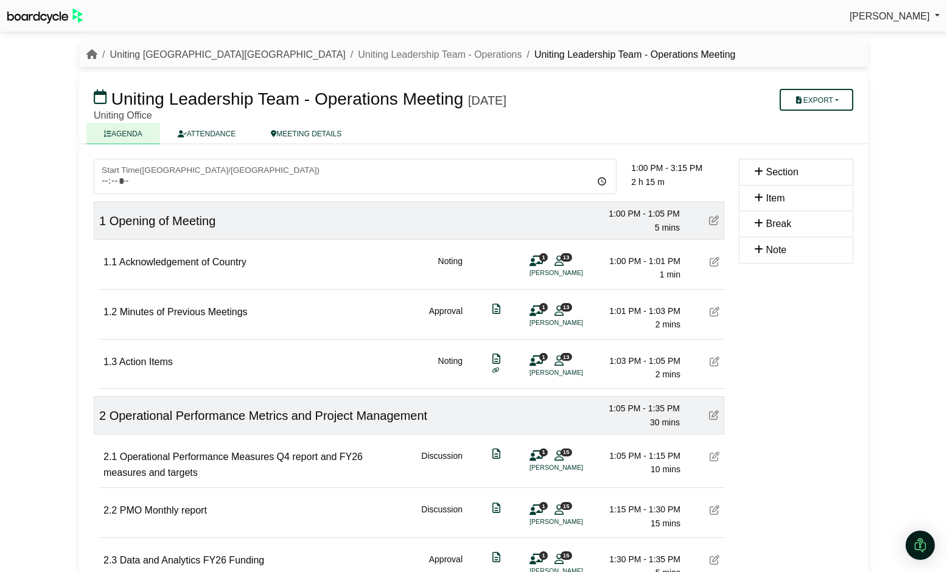
click at [147, 52] on link "Uniting [GEOGRAPHIC_DATA][GEOGRAPHIC_DATA]" at bounding box center [228, 54] width 236 height 10
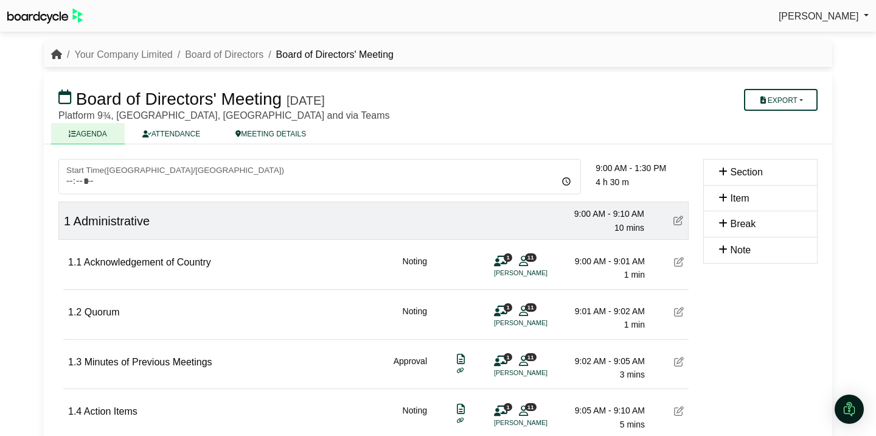
click at [56, 53] on icon "breadcrumb" at bounding box center [56, 54] width 11 height 10
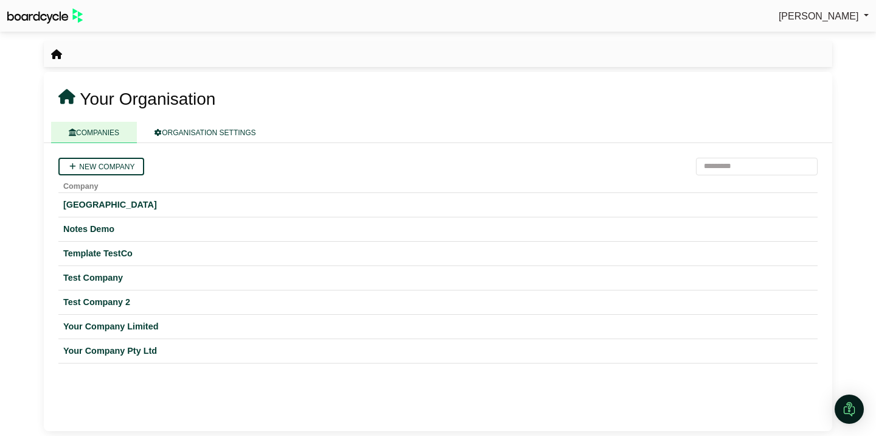
click at [60, 19] on img at bounding box center [44, 16] width 75 height 15
